Goal: Transaction & Acquisition: Book appointment/travel/reservation

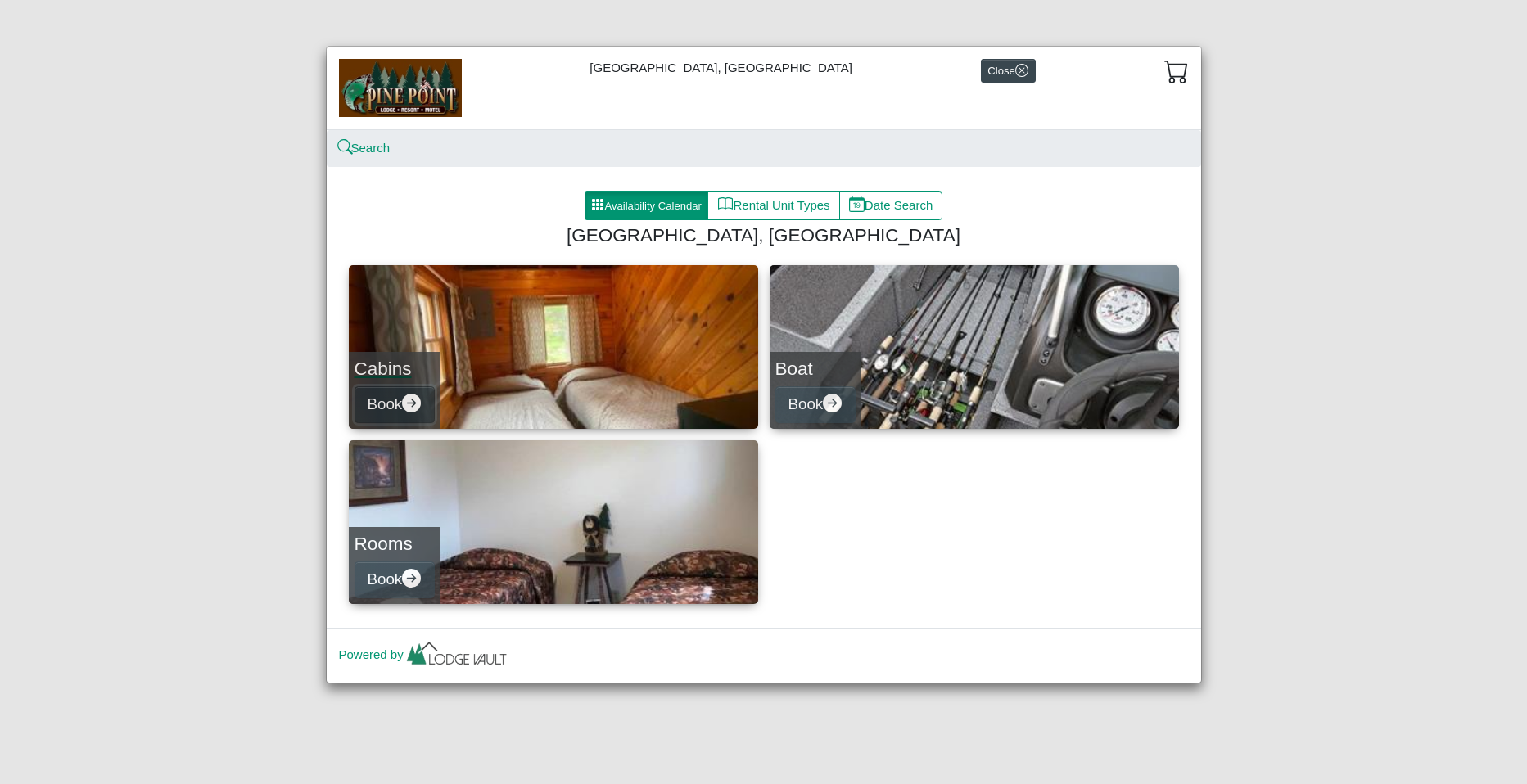
click at [412, 398] on icon "arrow right circle fill" at bounding box center [411, 402] width 19 height 19
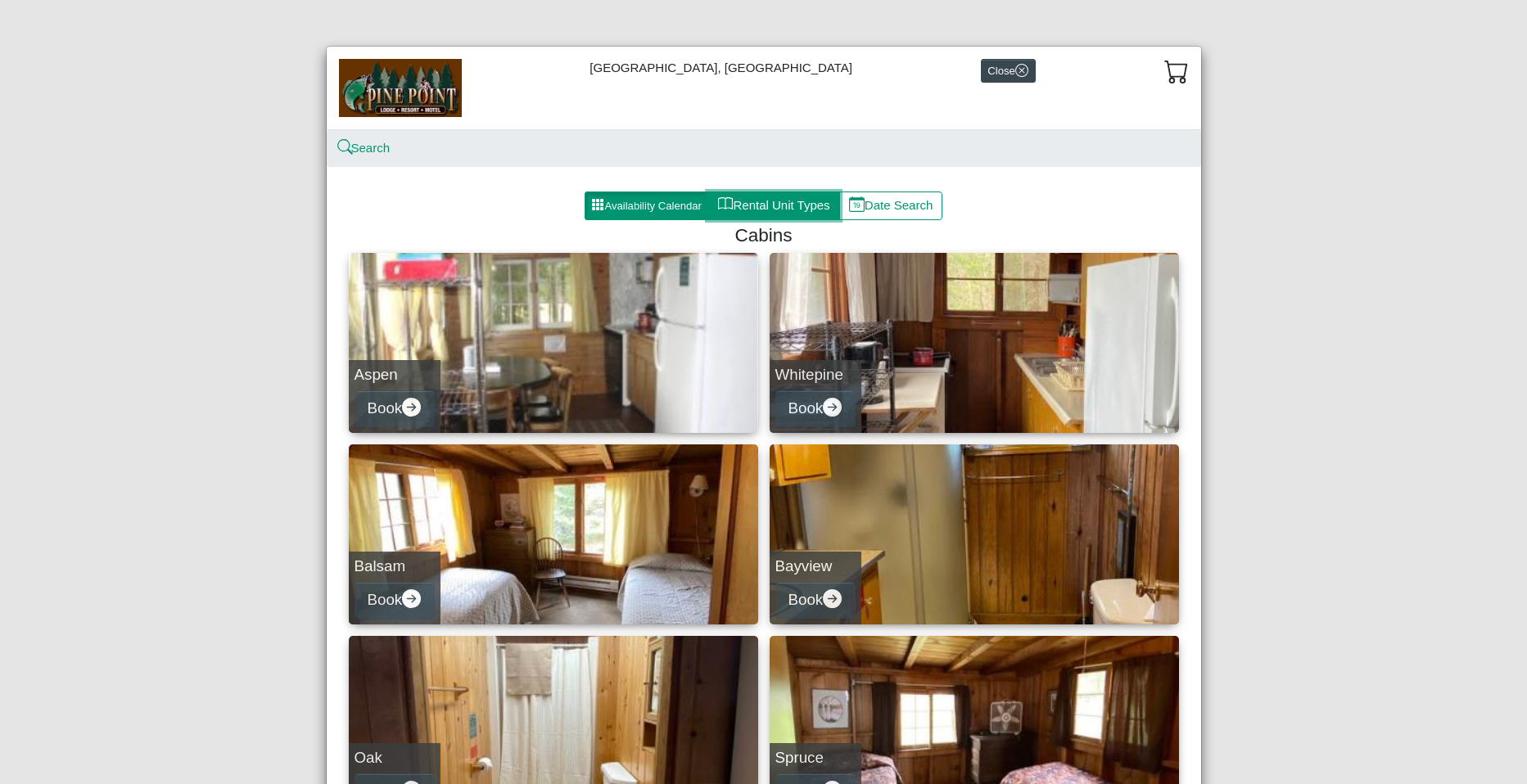
click at [779, 204] on button "Rental Unit Types" at bounding box center [773, 206] width 132 height 30
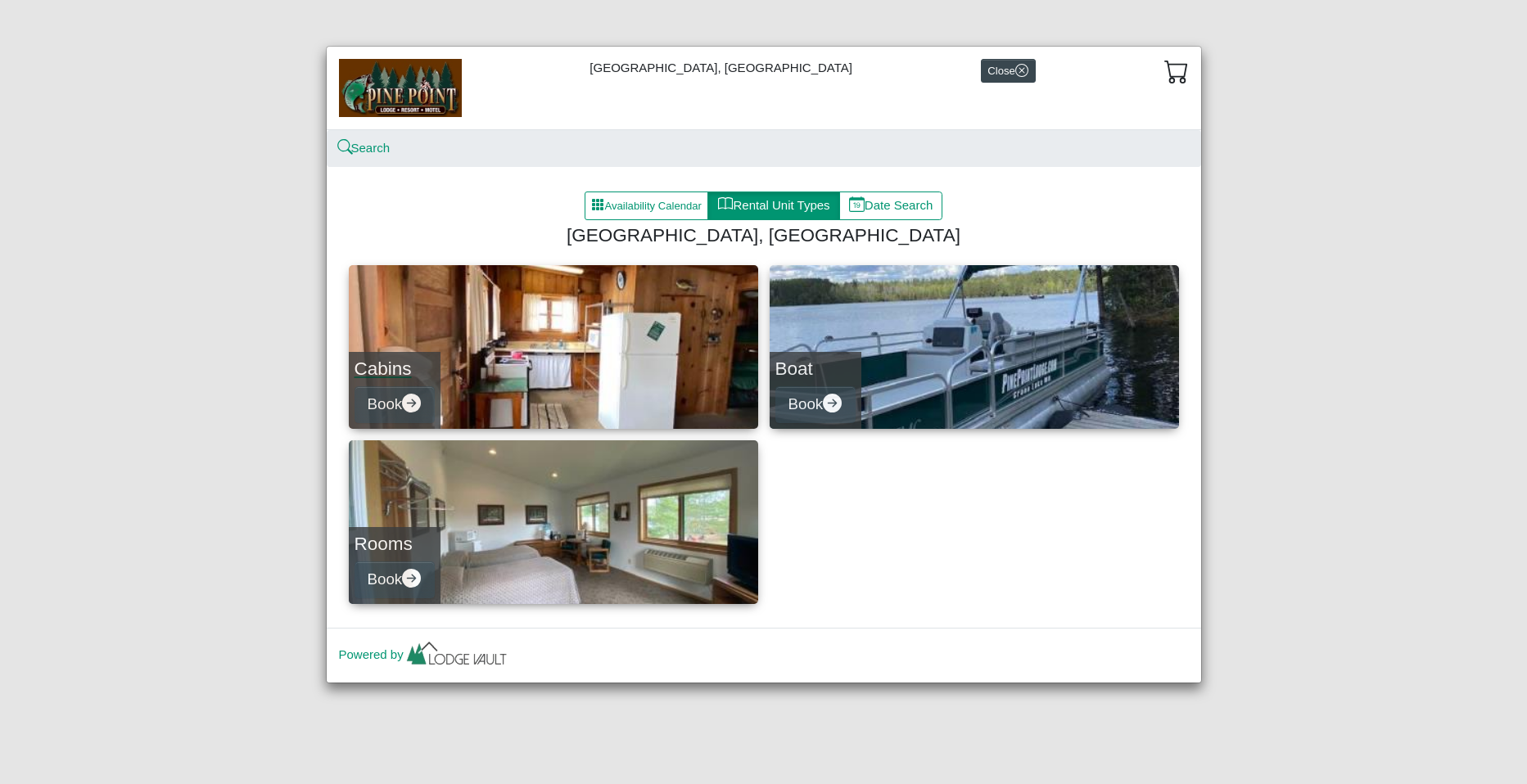
click at [512, 337] on link "Cabins Book" at bounding box center [553, 347] width 409 height 164
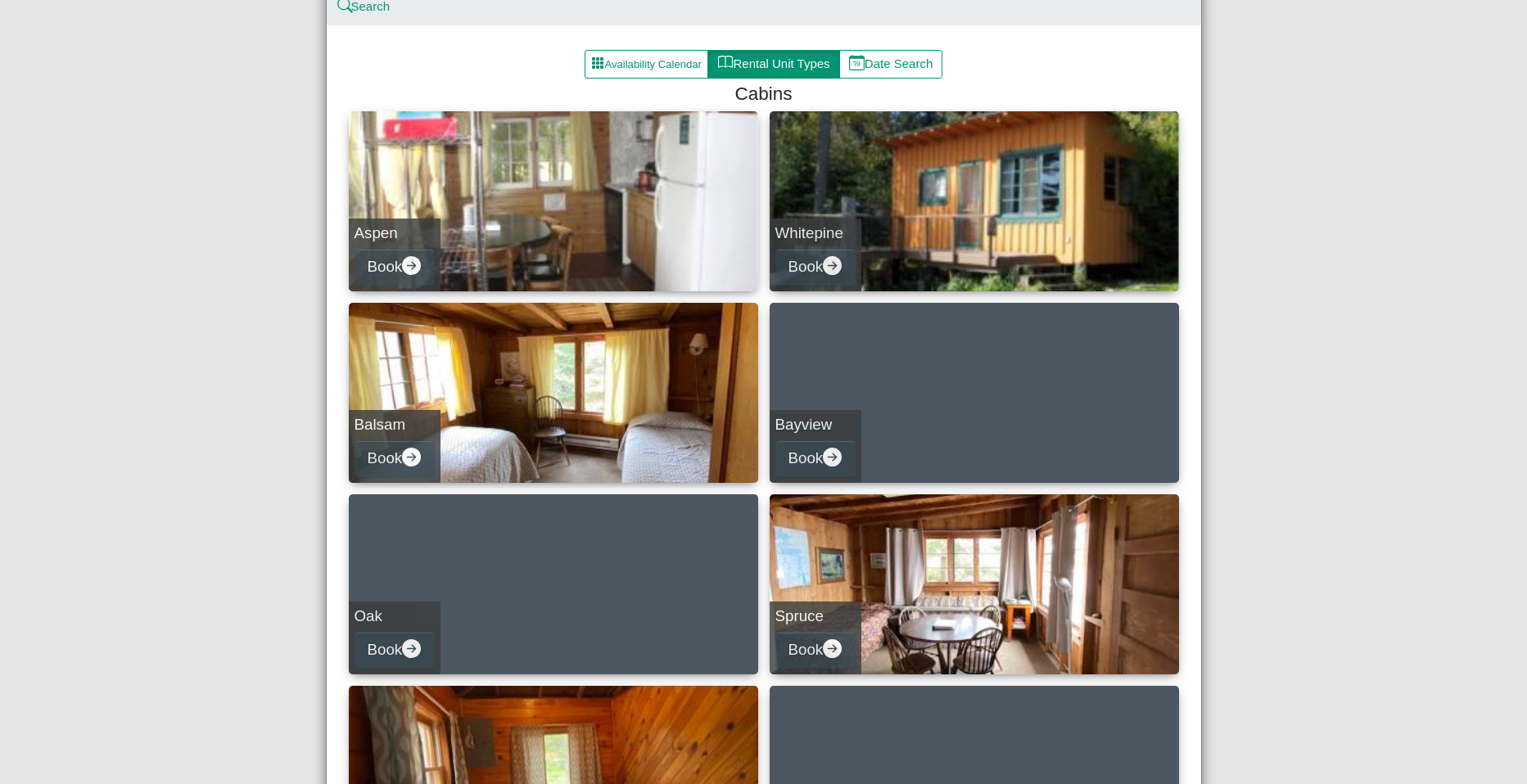
scroll to position [132, 0]
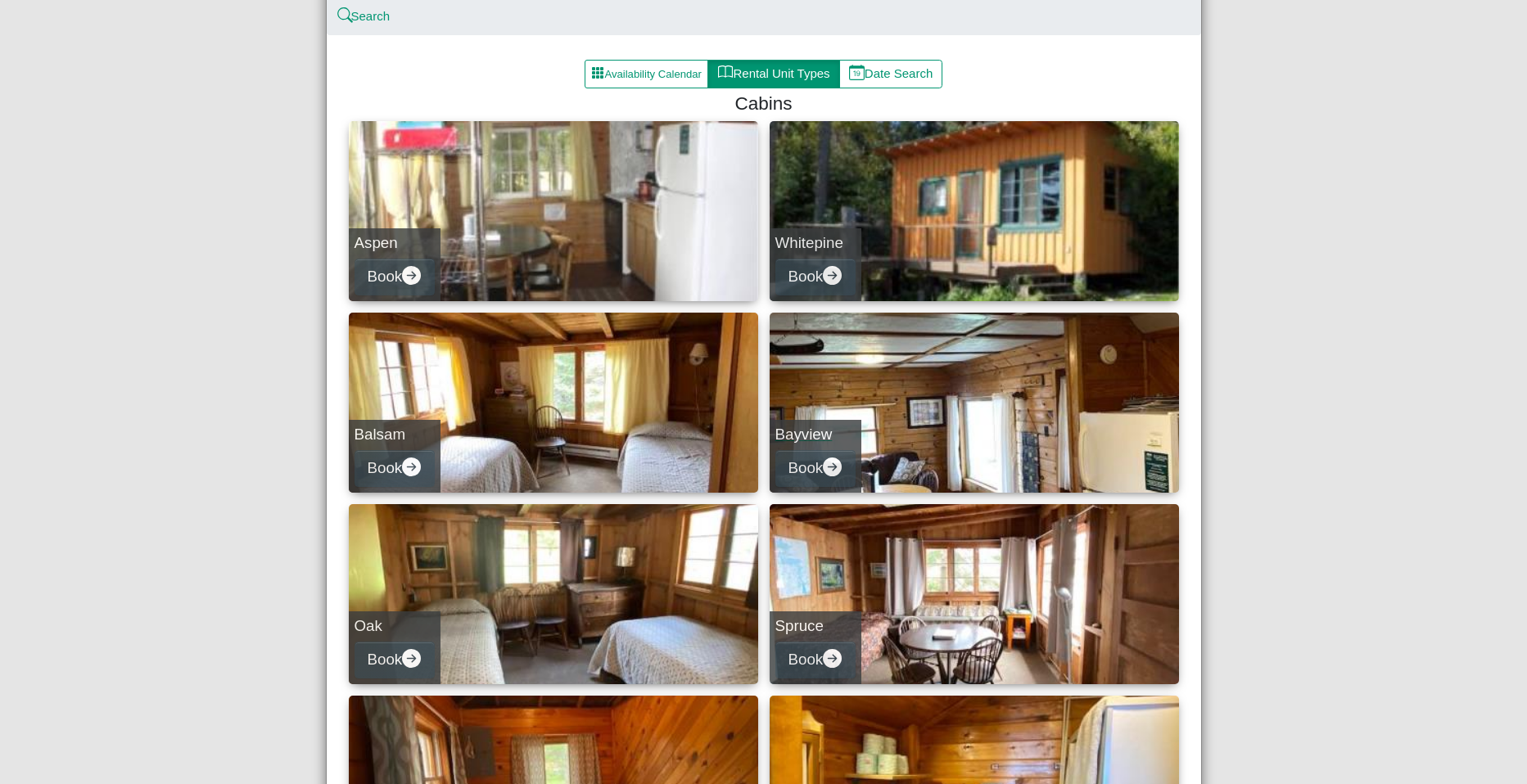
click at [899, 427] on link "Bayview Book" at bounding box center [974, 402] width 409 height 180
select select "*"
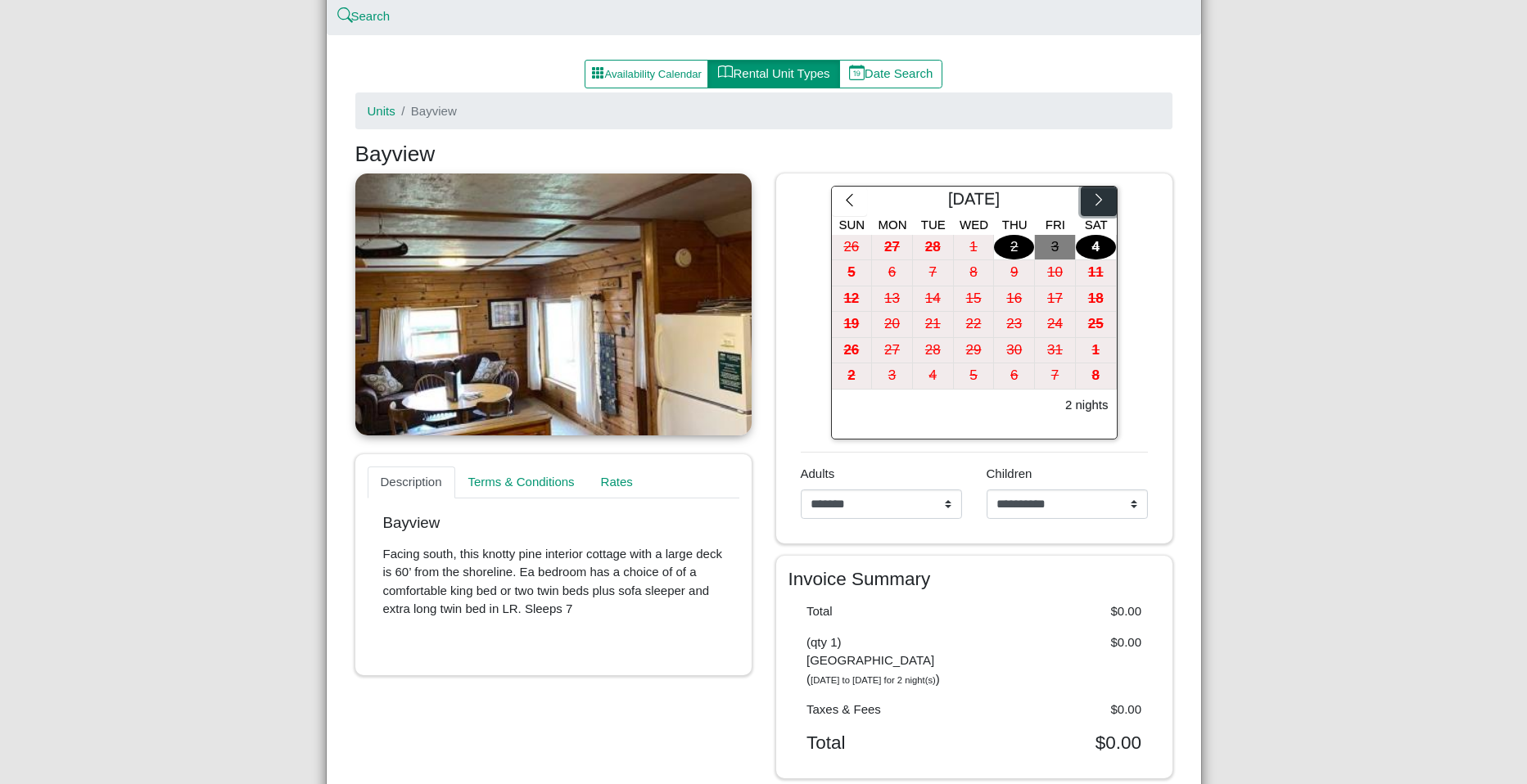
click at [1094, 207] on icon "chevron right" at bounding box center [1099, 200] width 16 height 16
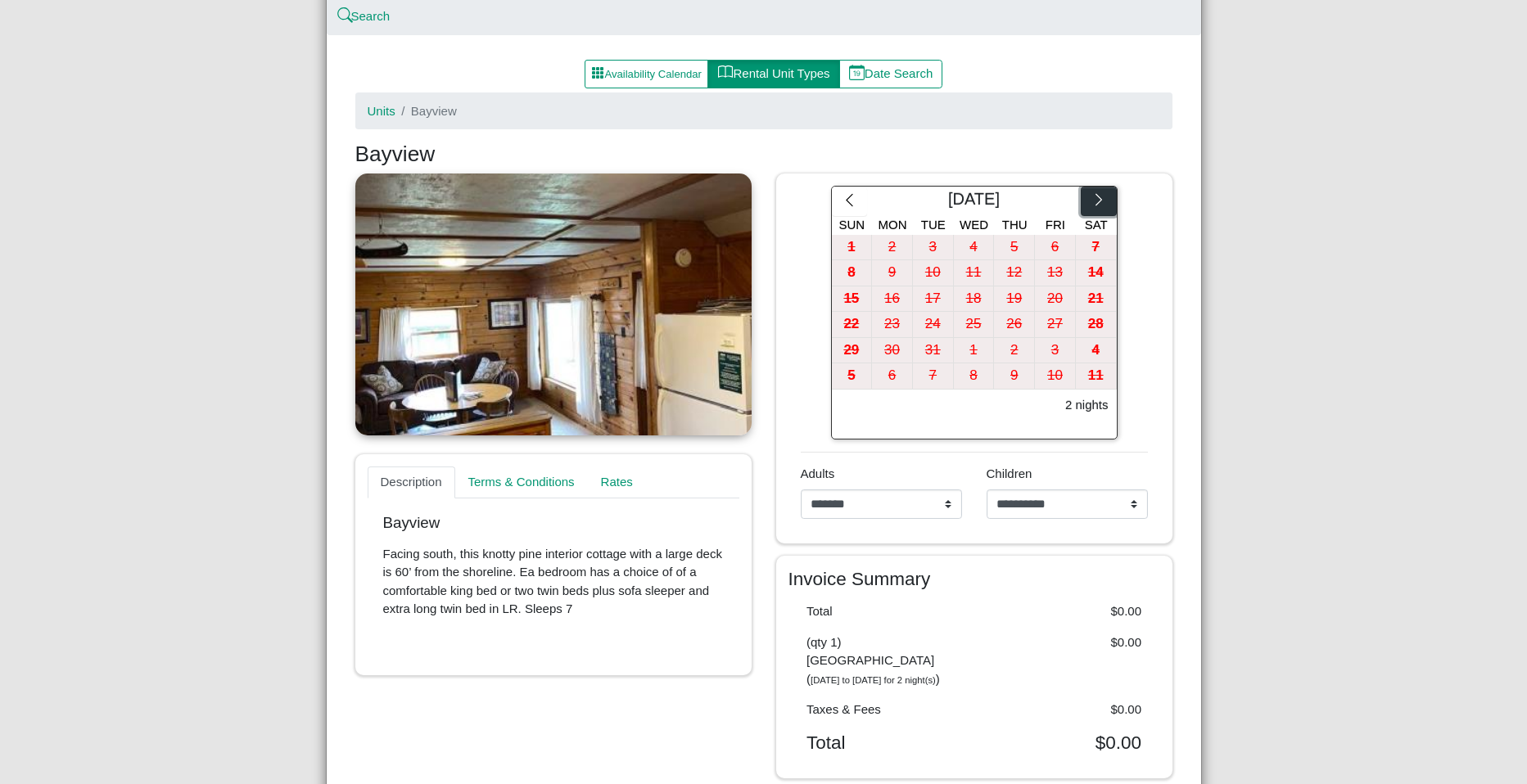
click at [1094, 207] on icon "chevron right" at bounding box center [1099, 200] width 16 height 16
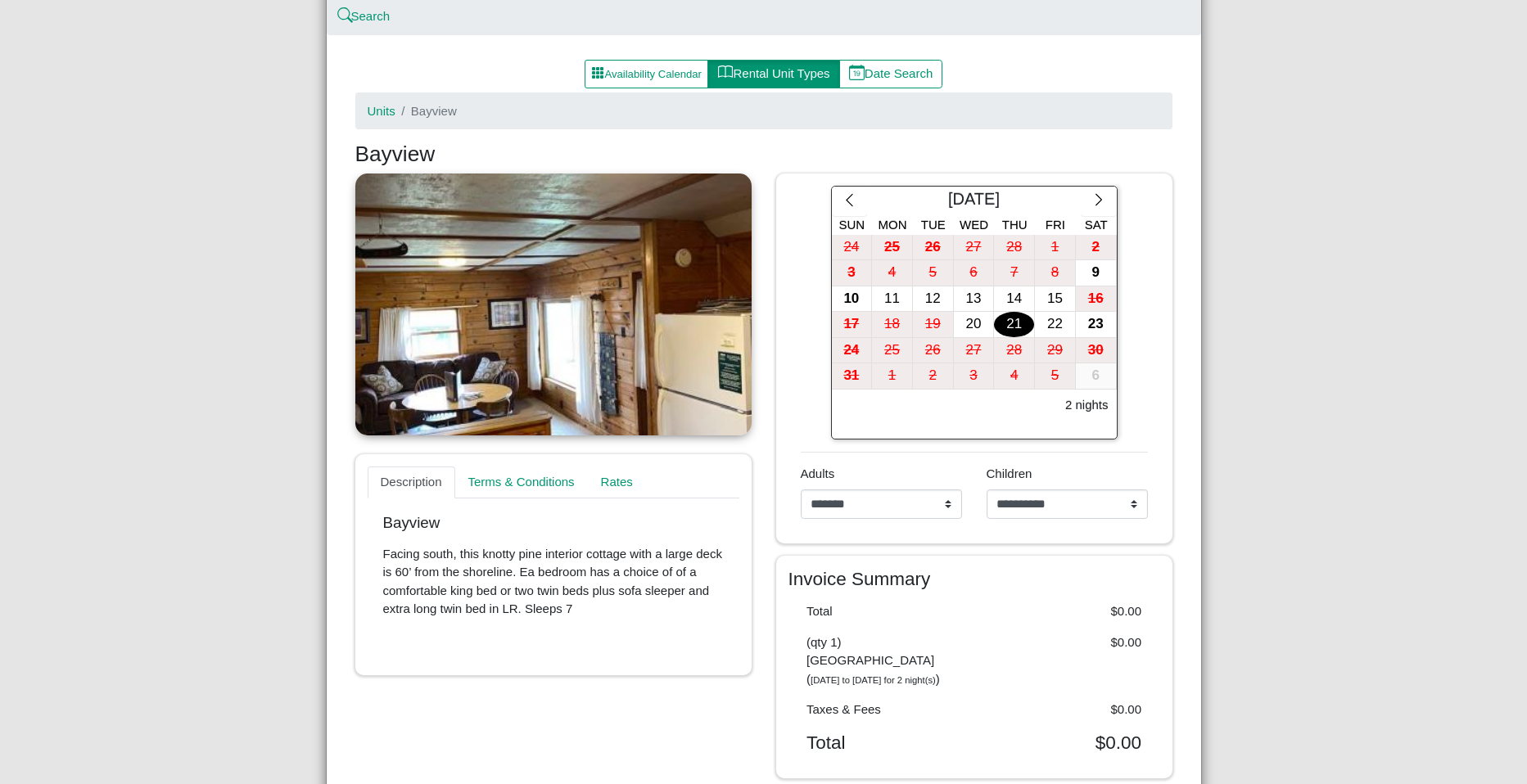
click at [1016, 320] on div "21" at bounding box center [1014, 323] width 40 height 25
click at [1093, 325] on div "23" at bounding box center [1096, 323] width 40 height 25
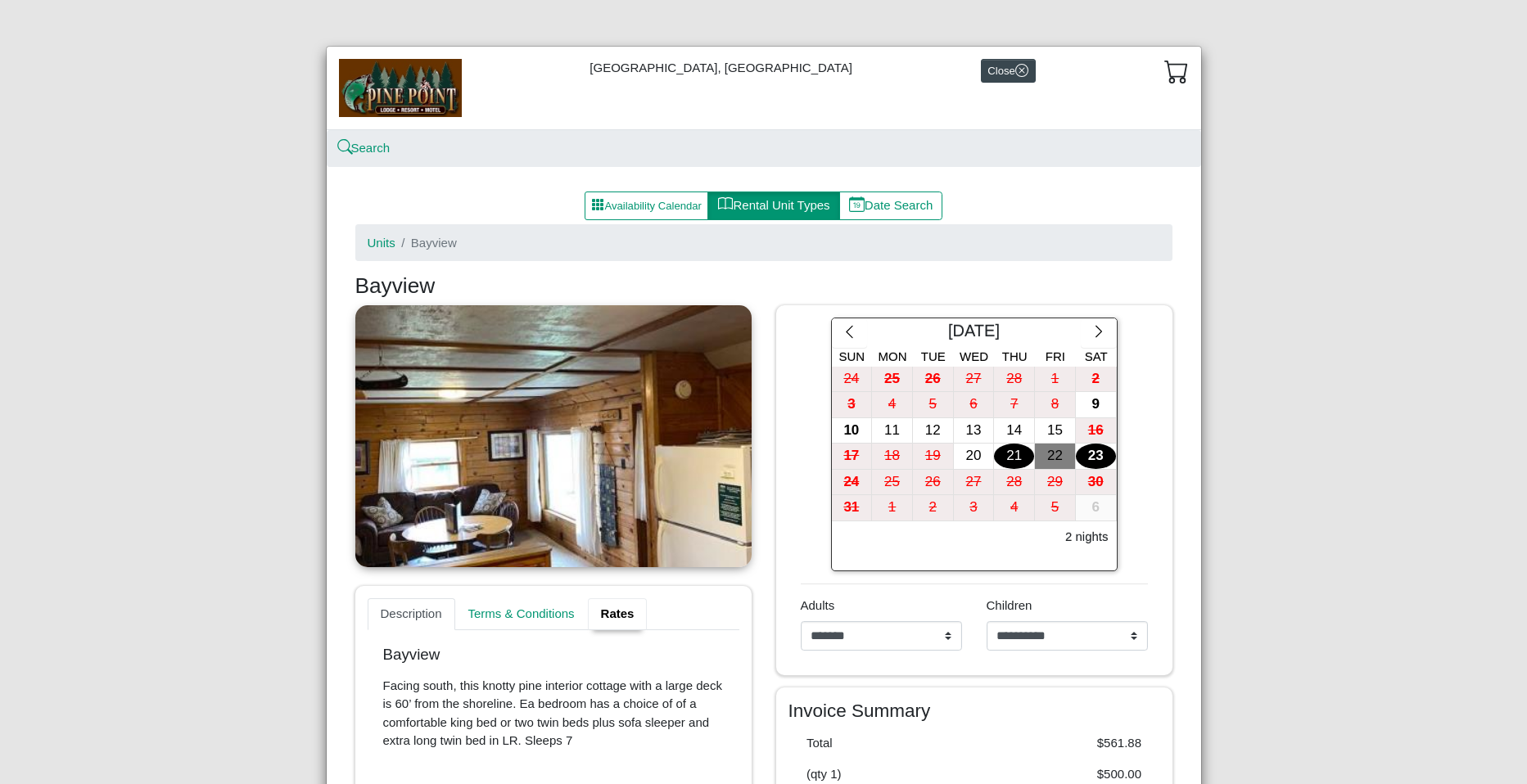
click at [617, 616] on link "Rates" at bounding box center [618, 614] width 60 height 33
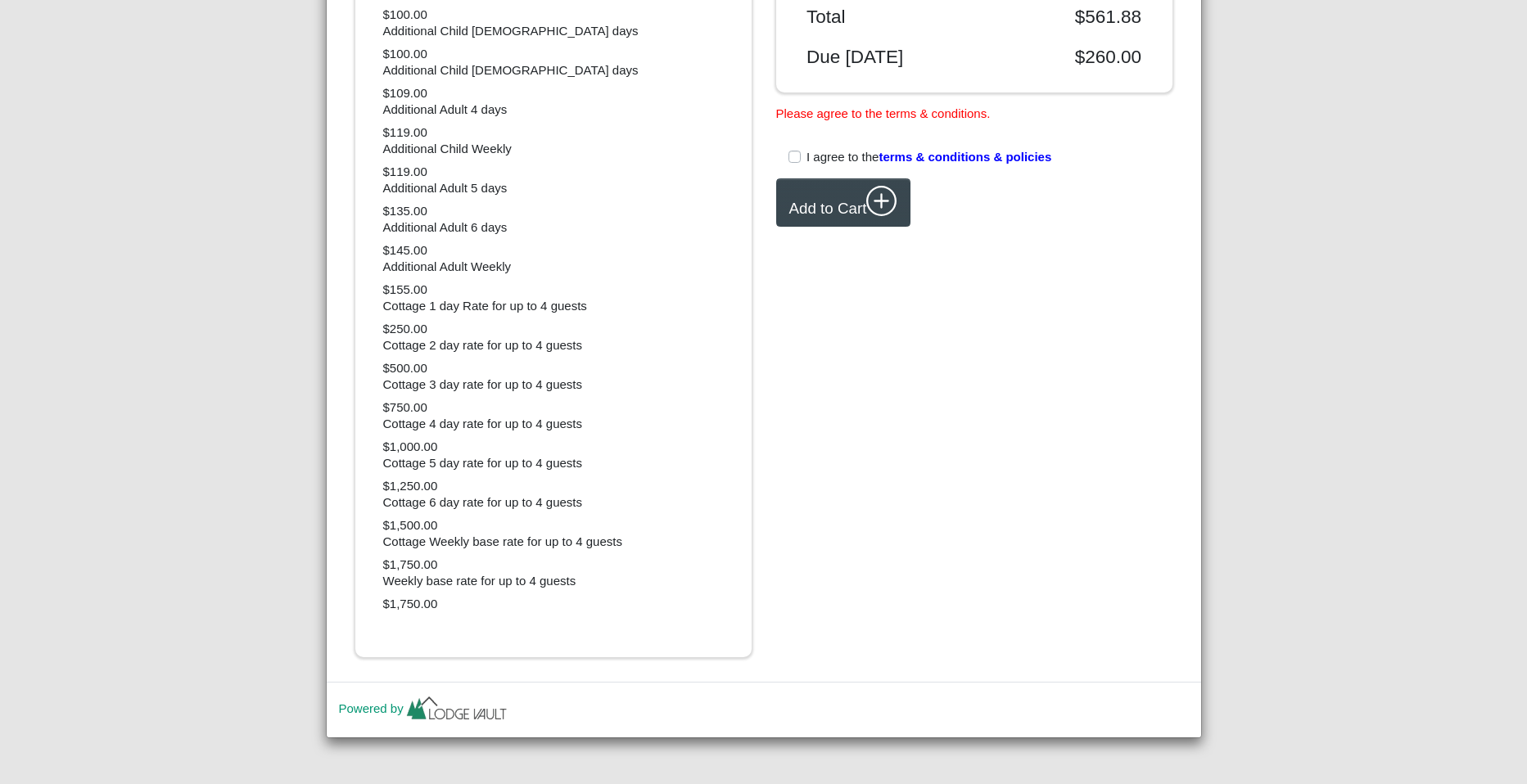
scroll to position [448, 0]
